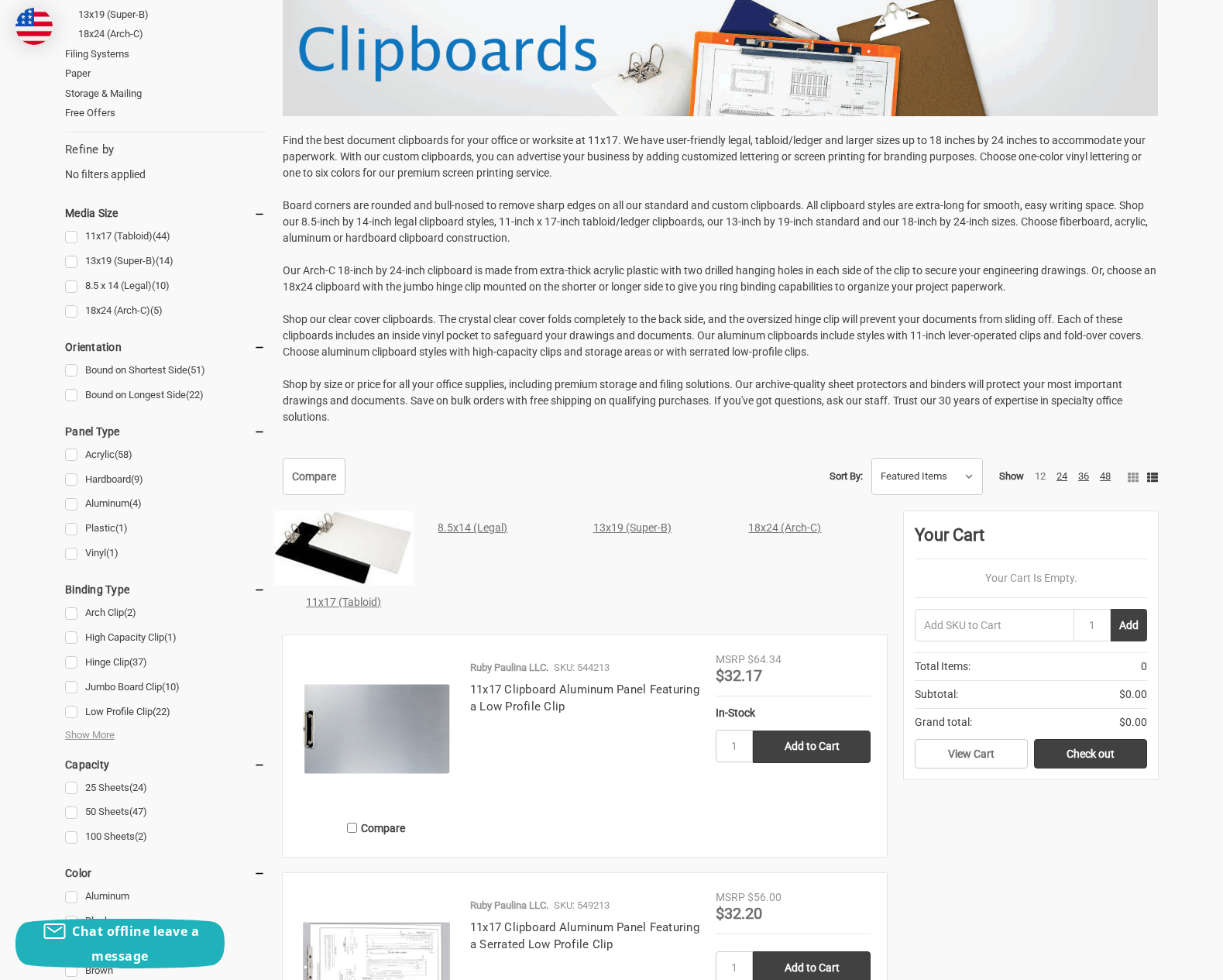
scroll to position [542, 0]
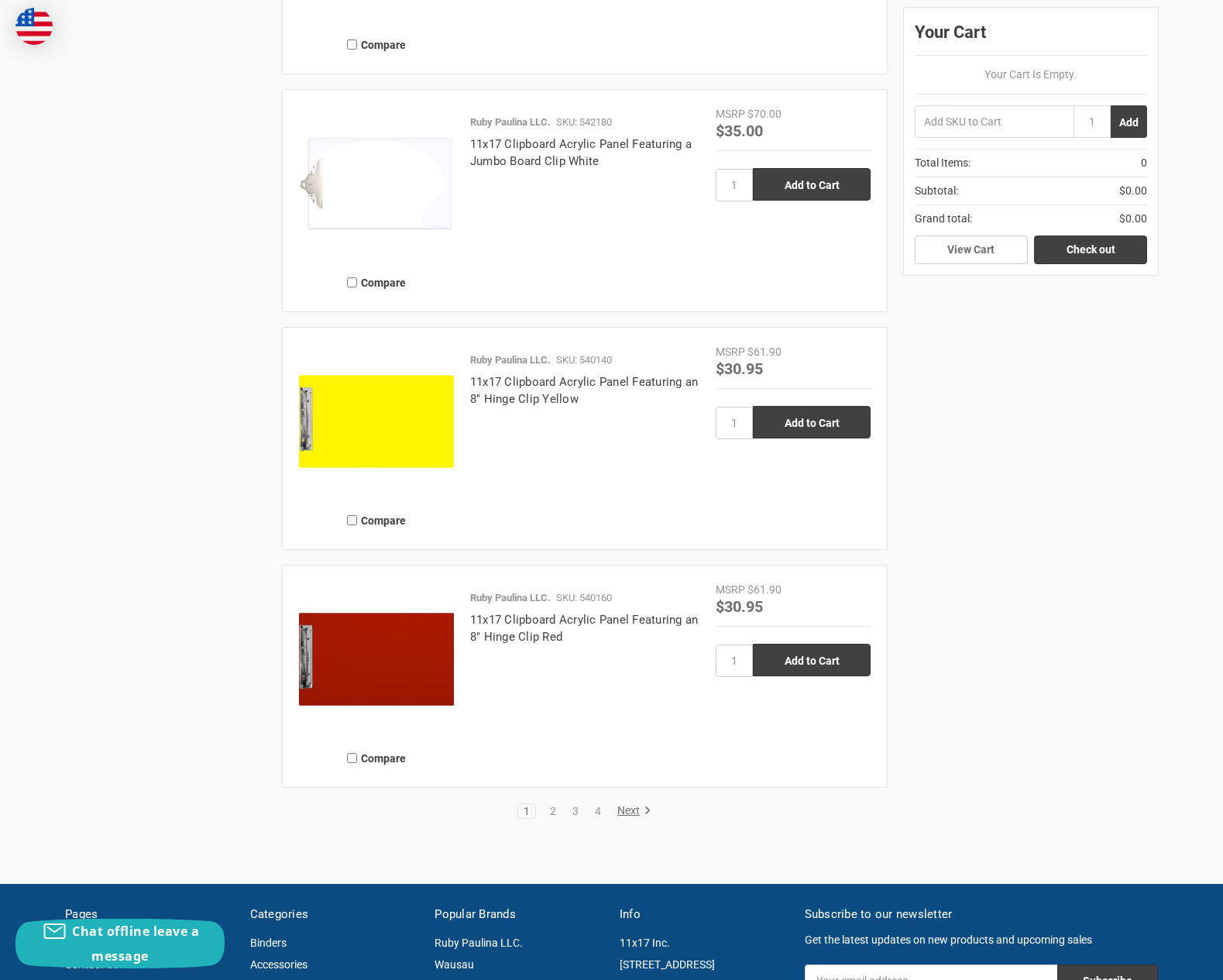
scroll to position [3563, 0]
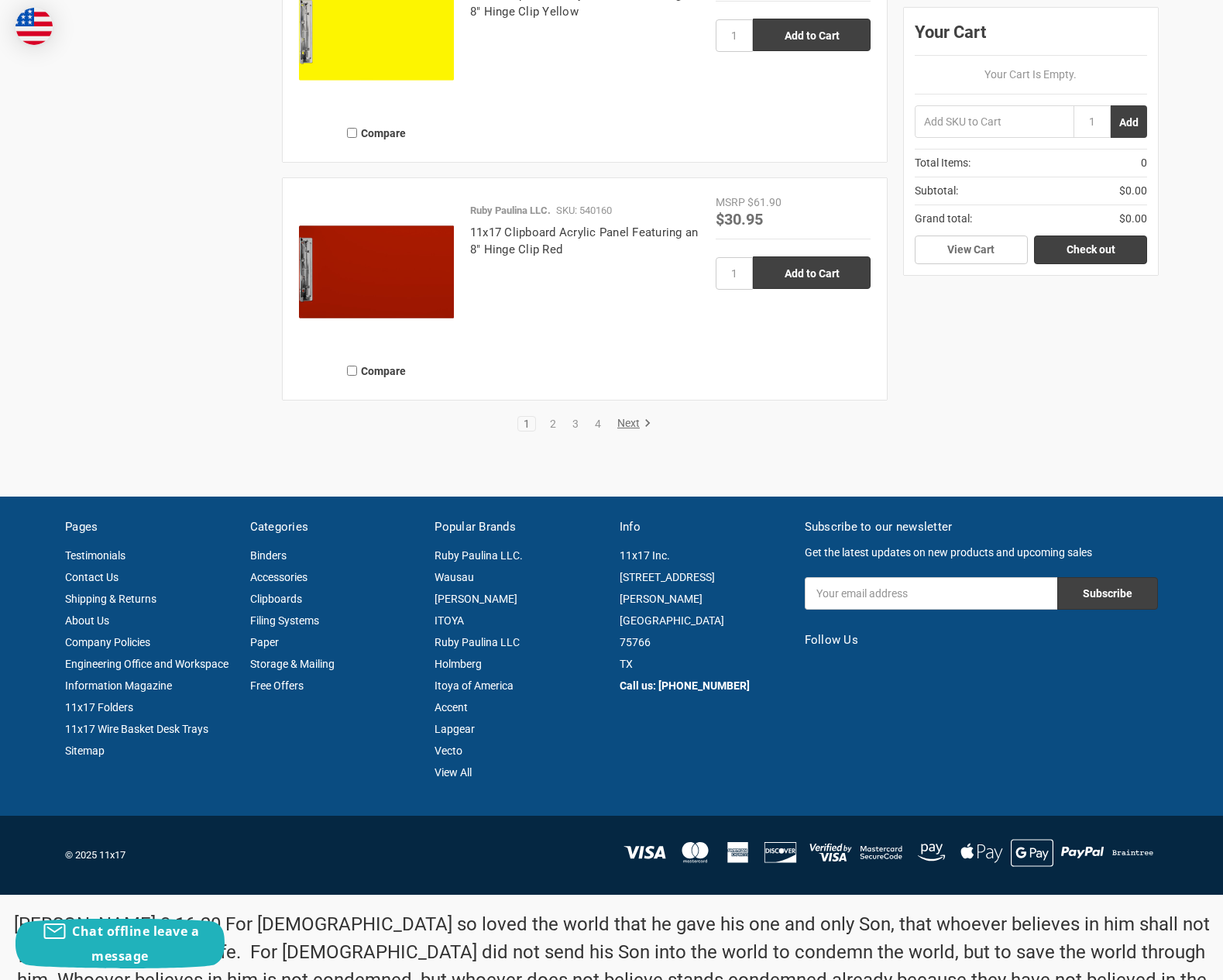
click at [629, 426] on link "Next" at bounding box center [632, 424] width 40 height 14
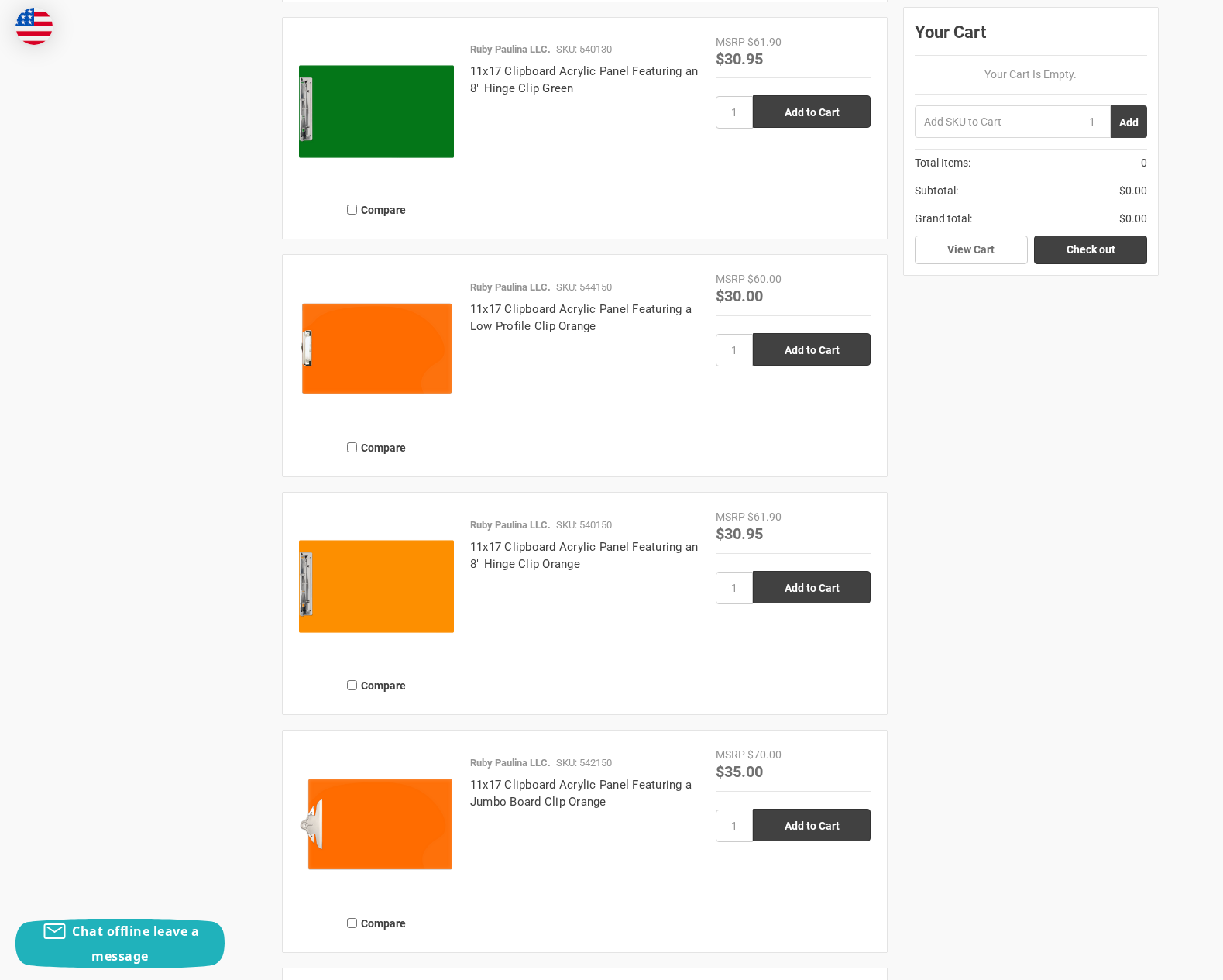
scroll to position [3563, 0]
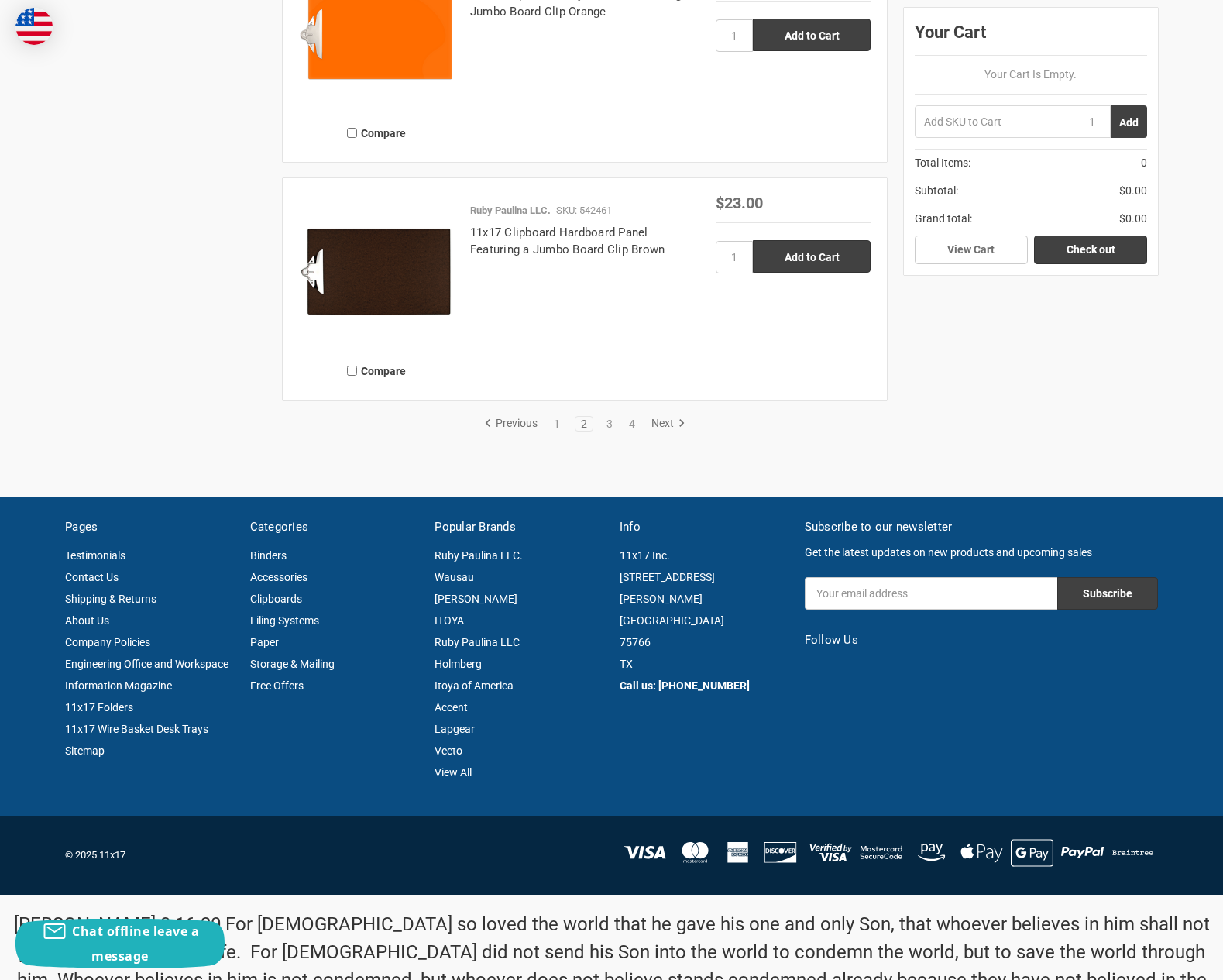
click at [666, 421] on link "Next" at bounding box center [666, 424] width 40 height 14
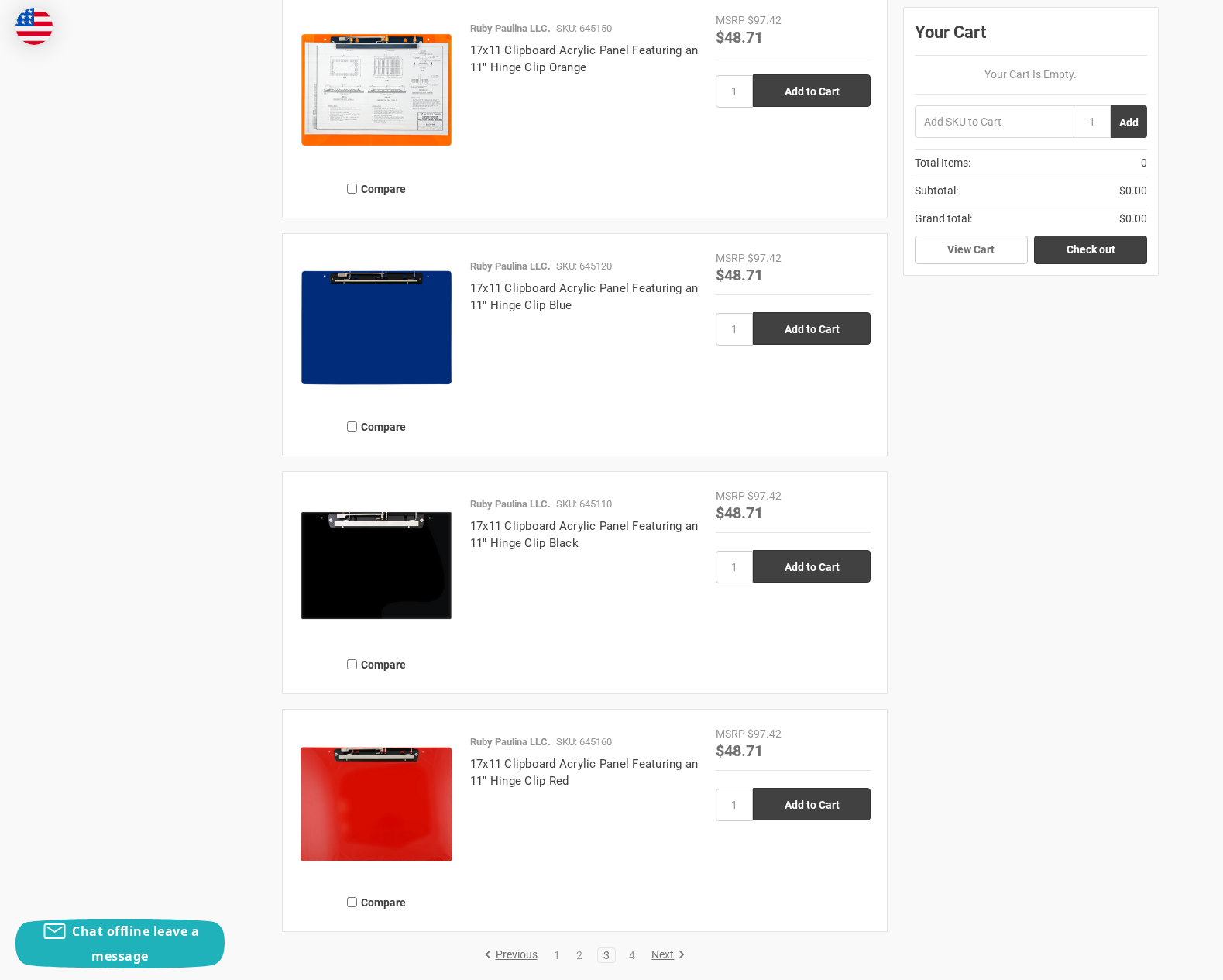
scroll to position [3693, 0]
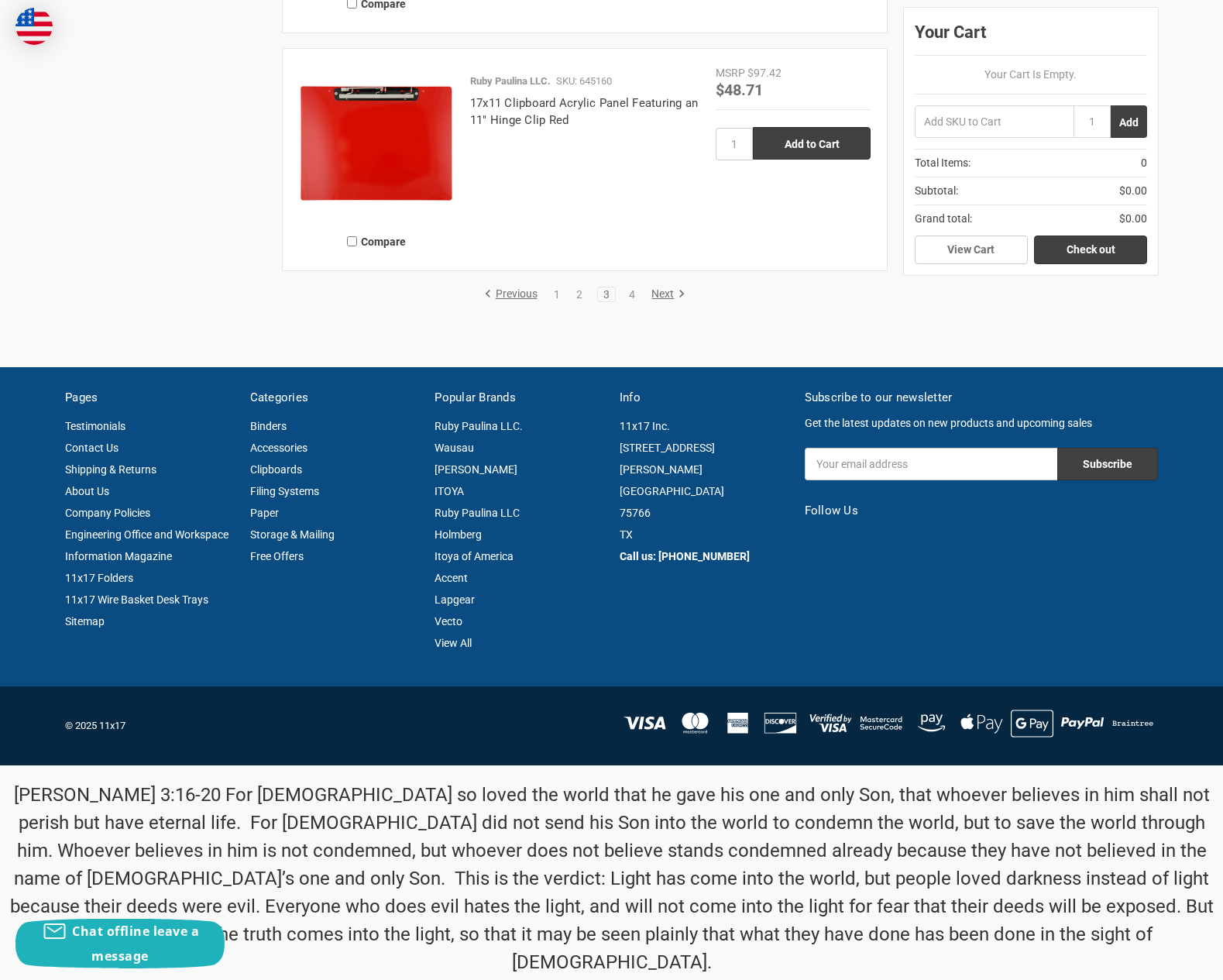
click at [662, 289] on link "Next" at bounding box center [666, 294] width 40 height 14
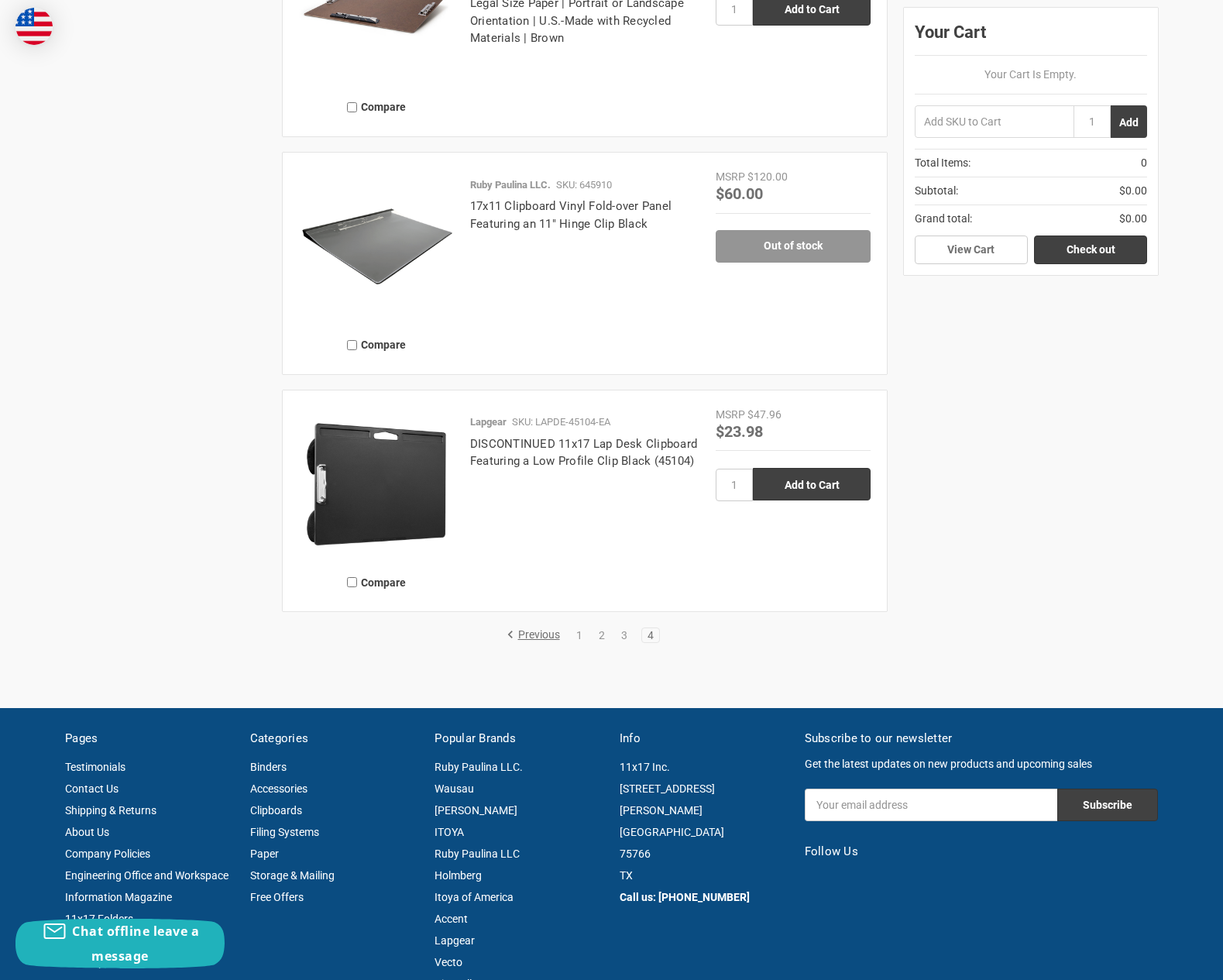
scroll to position [2246, 0]
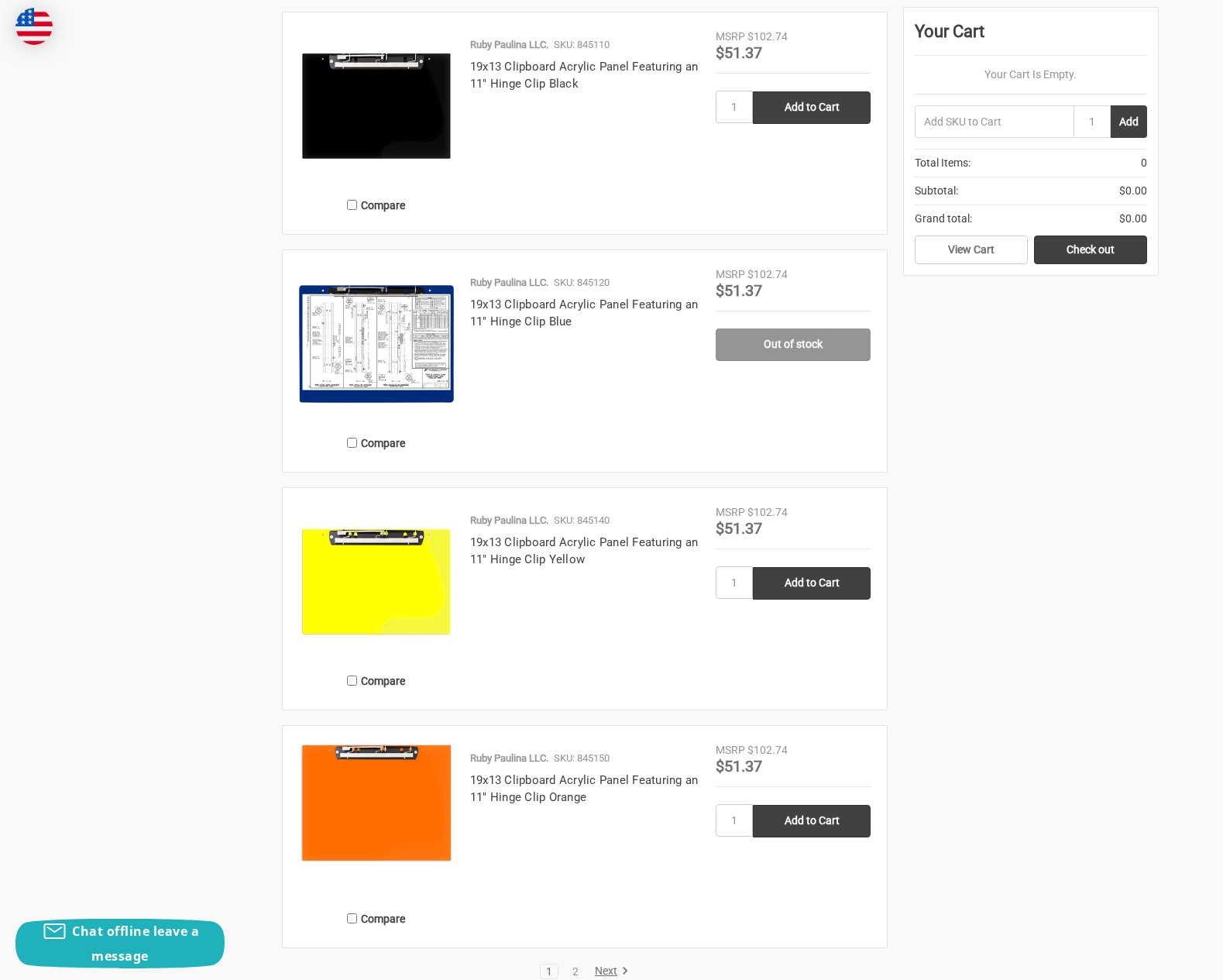
scroll to position [2789, 0]
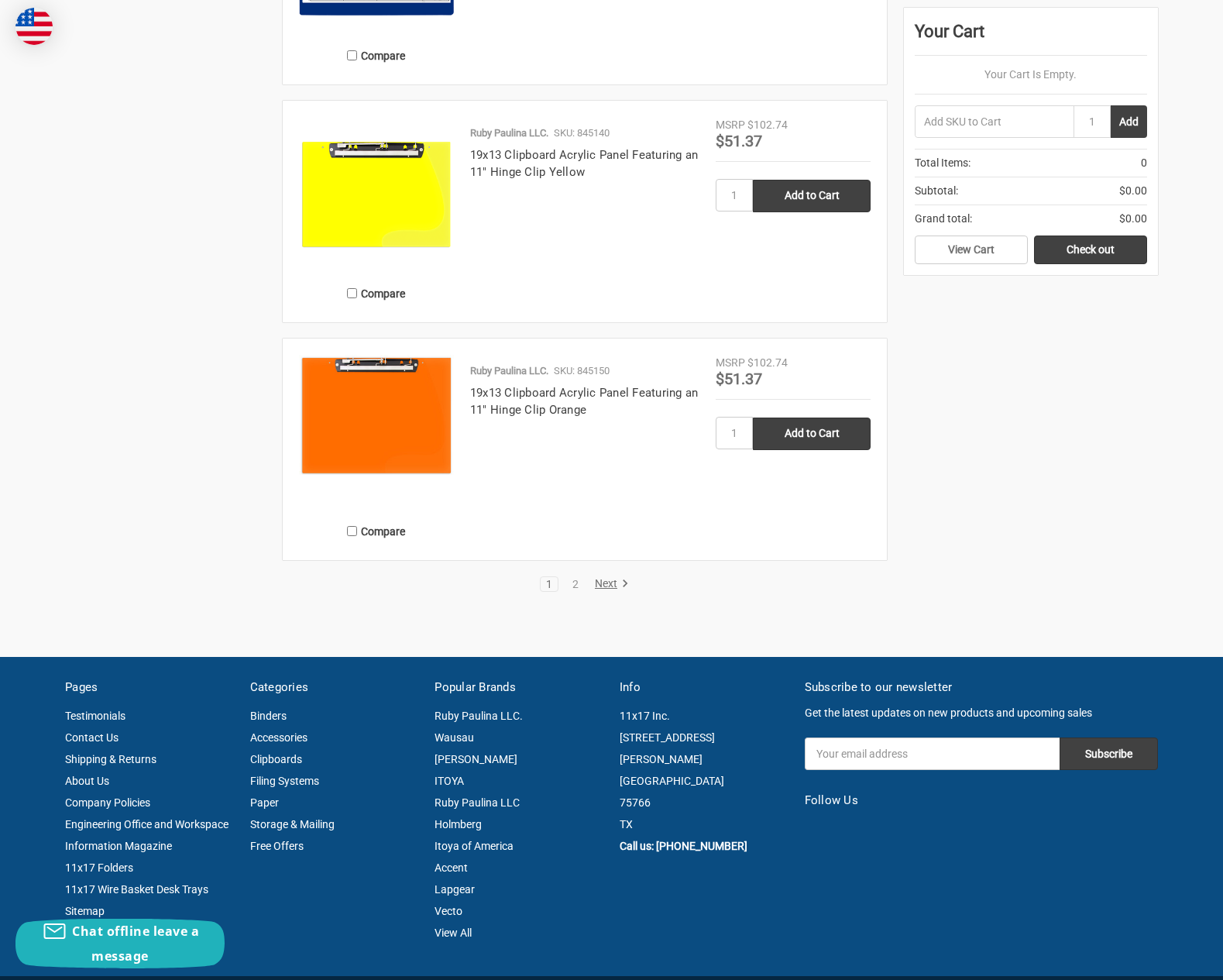
click at [607, 583] on link "Next" at bounding box center [609, 584] width 40 height 14
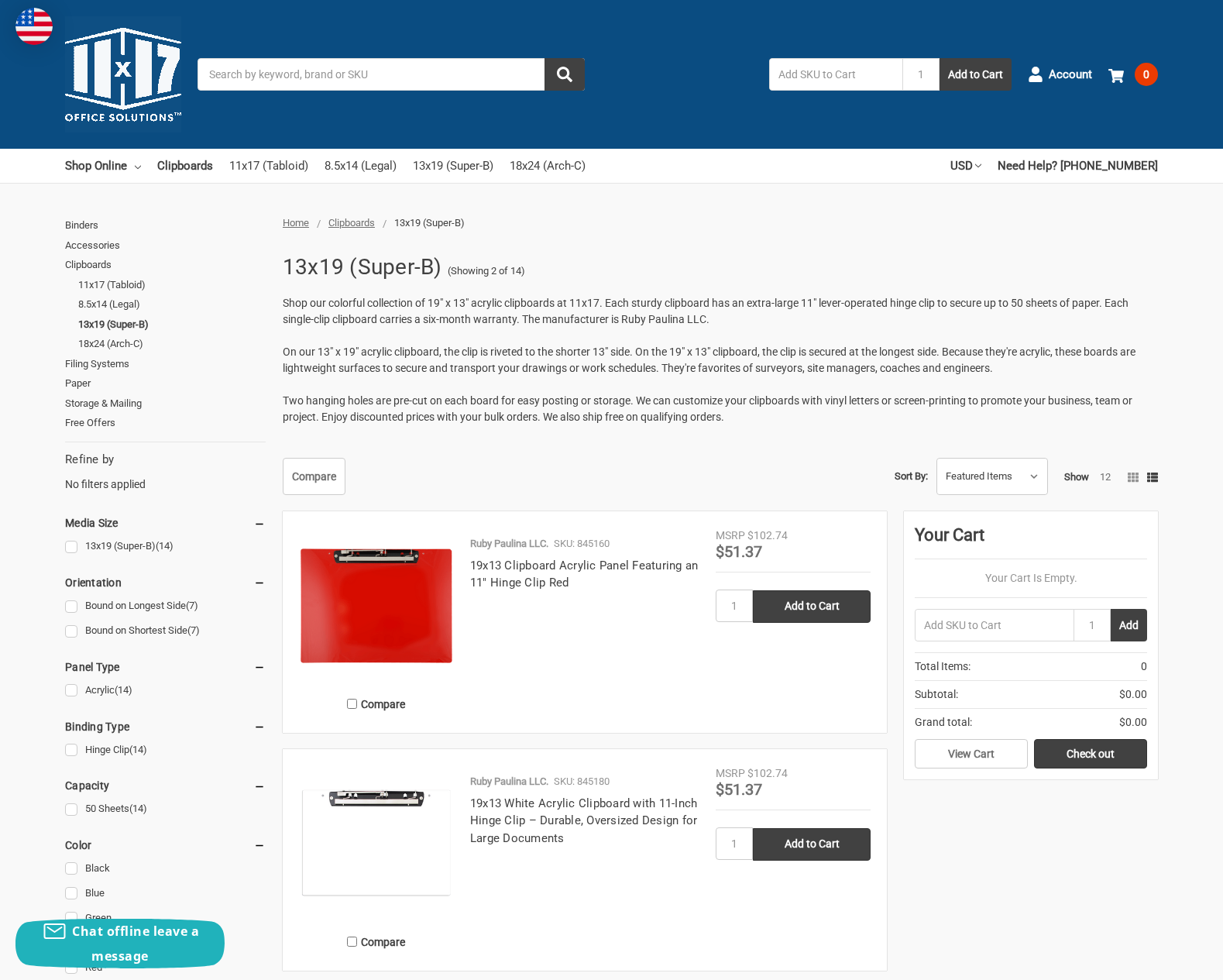
drag, startPoint x: 433, startPoint y: 268, endPoint x: 359, endPoint y: 271, distance: 74.1
click at [359, 271] on h1 "13x19 (Super-B)" at bounding box center [362, 267] width 160 height 40
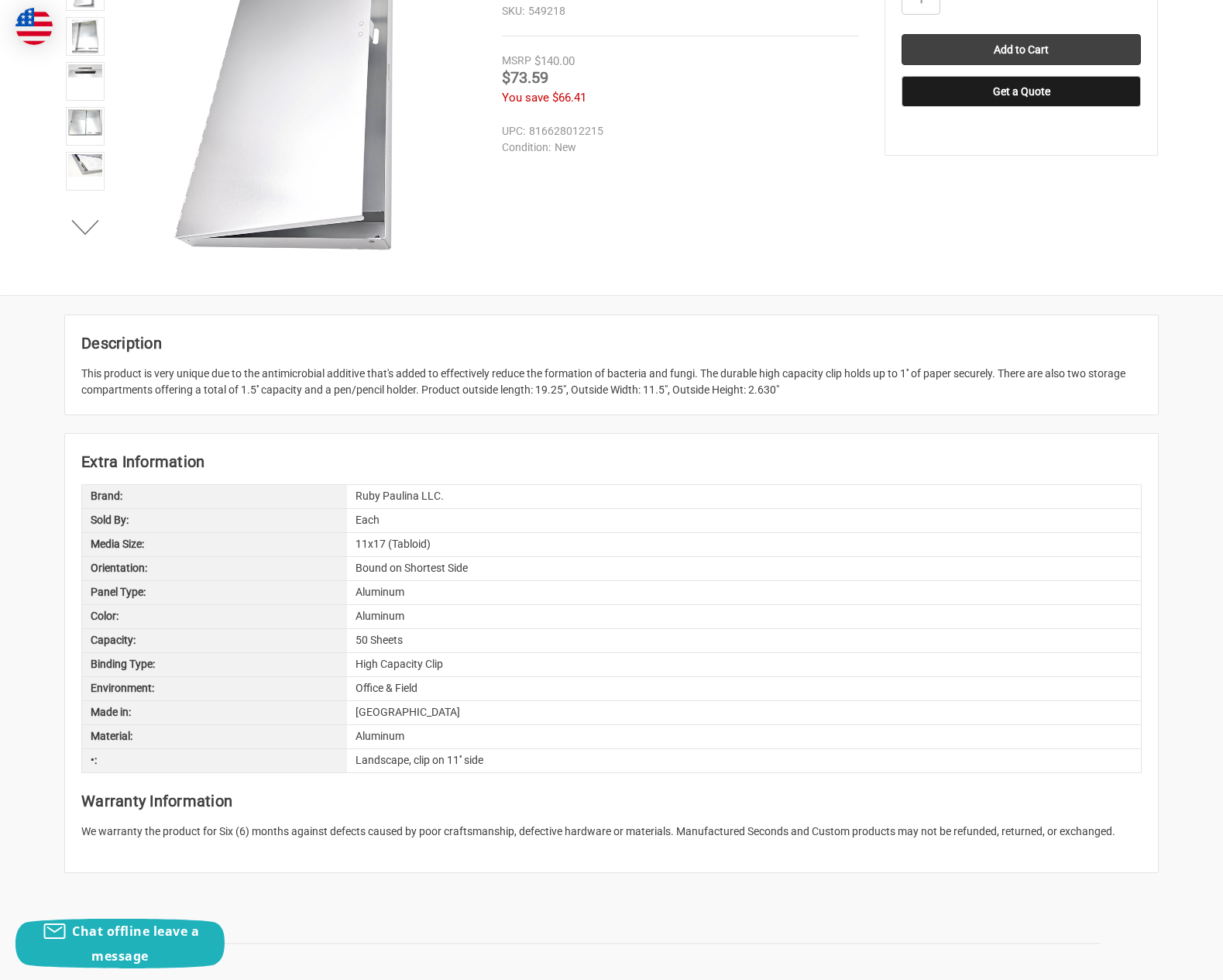
scroll to position [232, 0]
